Goal: Register for event/course

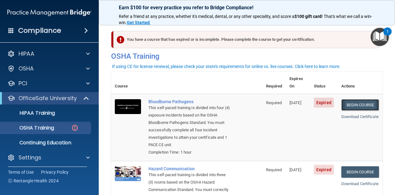
click at [365, 99] on link "Begin Course" at bounding box center [360, 104] width 38 height 11
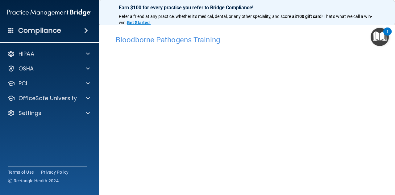
scroll to position [16, 0]
